Goal: Register for event/course

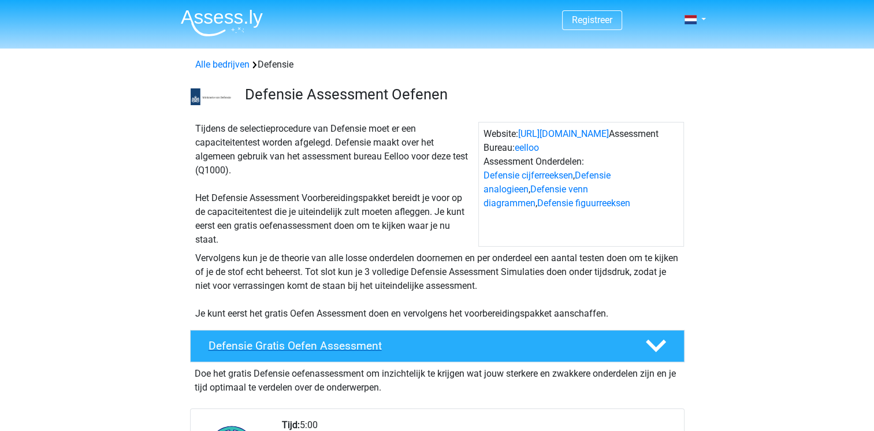
click at [318, 351] on h4 "Defensie Gratis Oefen Assessment" at bounding box center [418, 345] width 418 height 13
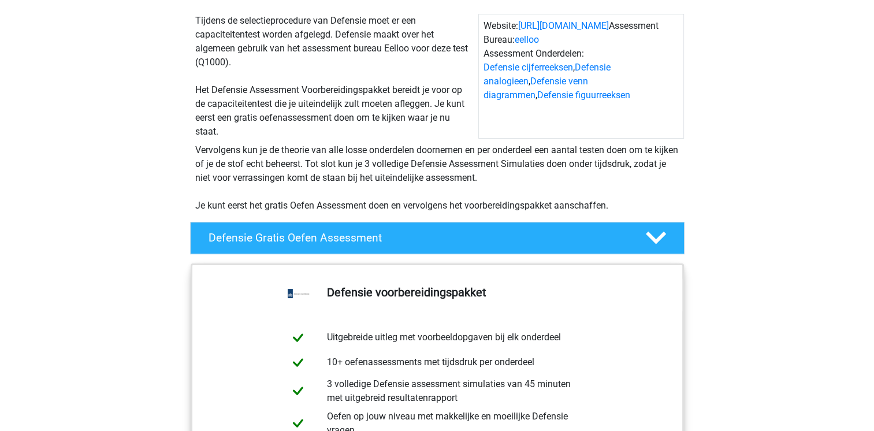
scroll to position [231, 0]
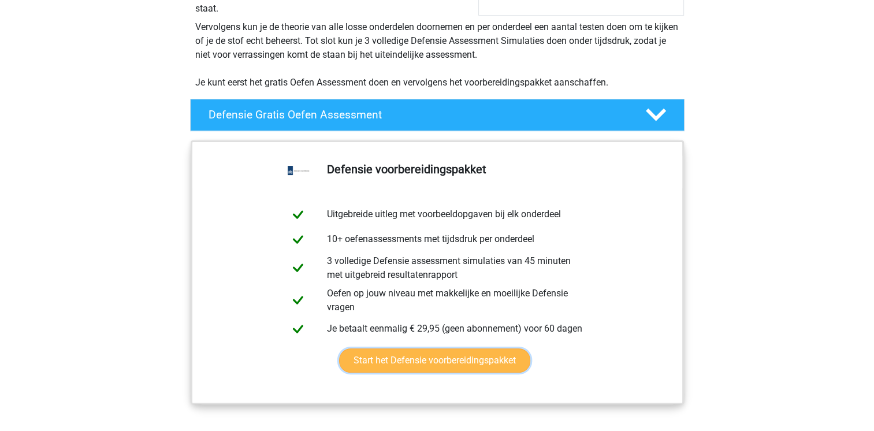
click at [441, 369] on link "Start het Defensie voorbereidingspakket" at bounding box center [434, 360] width 191 height 24
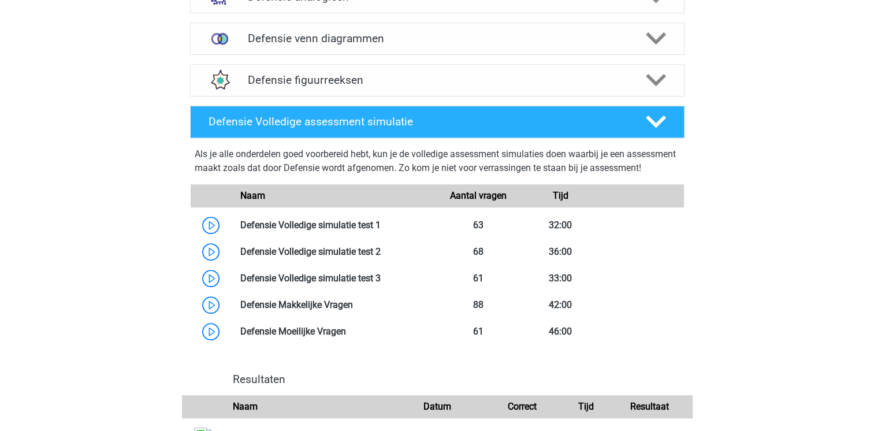
scroll to position [1097, 0]
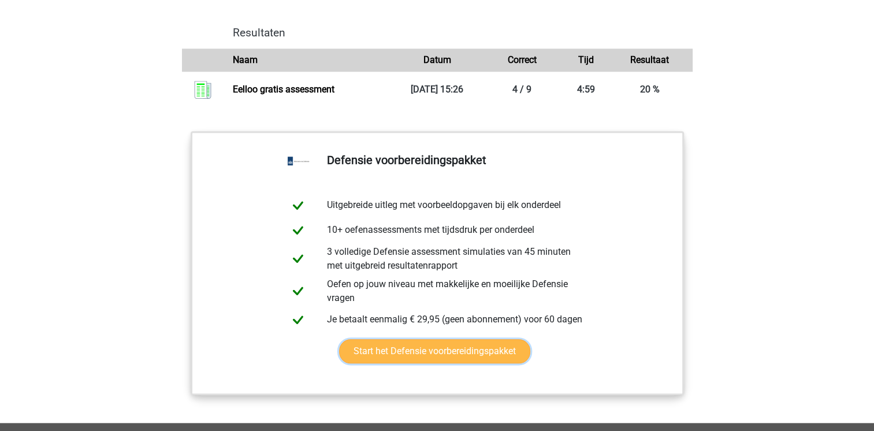
click at [418, 363] on link "Start het Defensie voorbereidingspakket" at bounding box center [434, 351] width 191 height 24
